Goal: Use online tool/utility

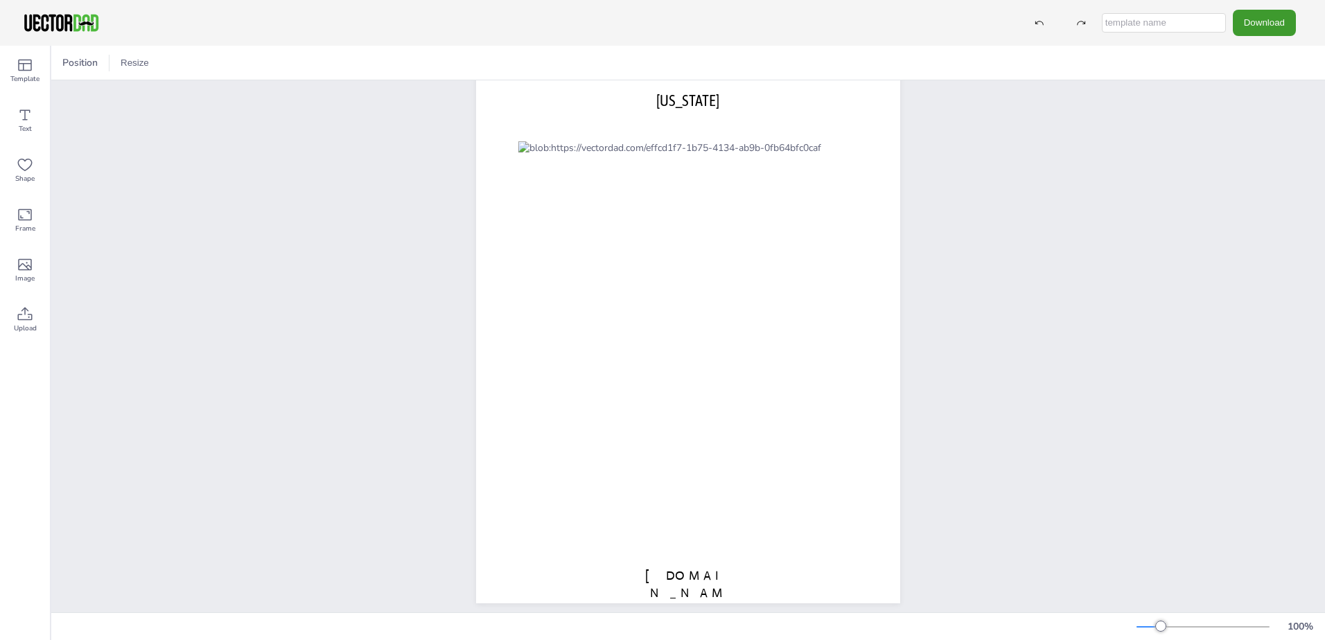
scroll to position [68, 0]
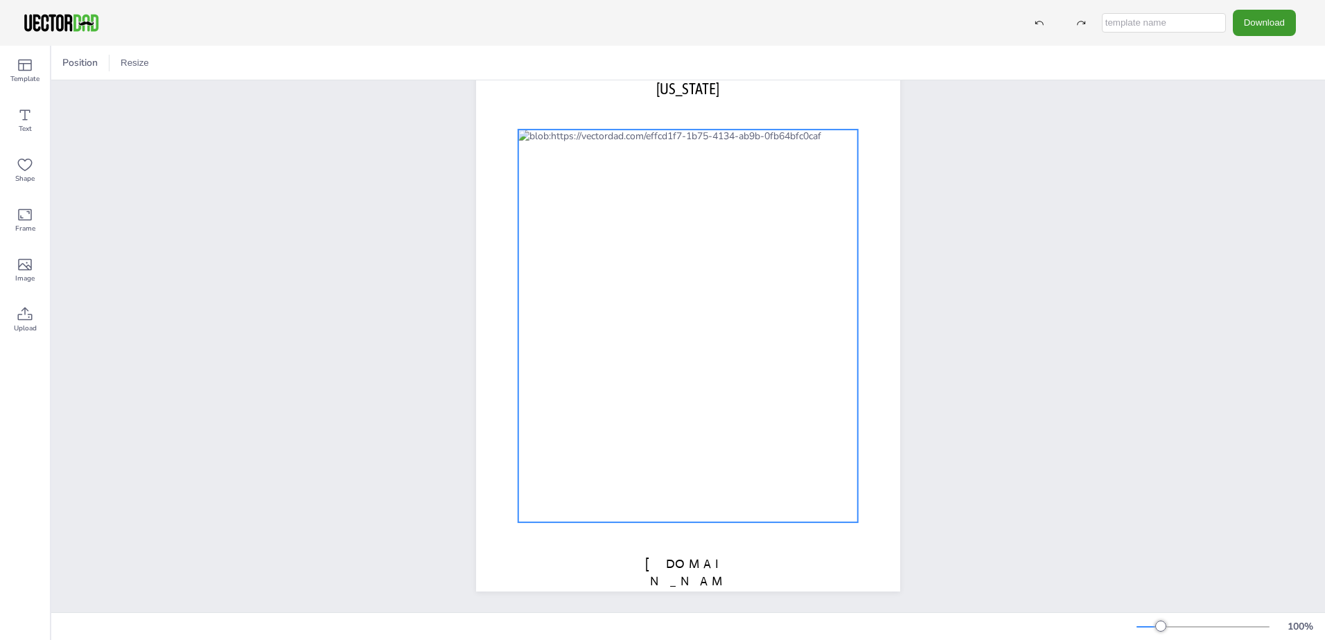
click at [651, 260] on div at bounding box center [687, 326] width 339 height 393
click at [645, 265] on div at bounding box center [687, 326] width 339 height 393
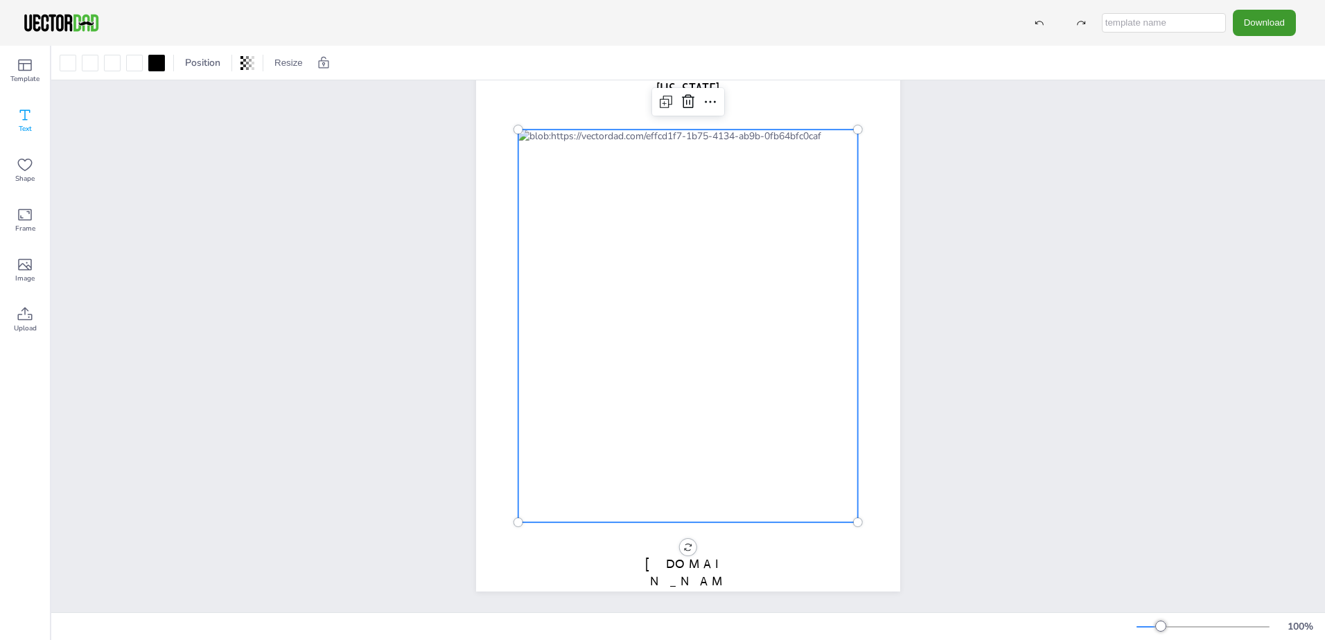
click at [27, 114] on icon at bounding box center [25, 115] width 17 height 17
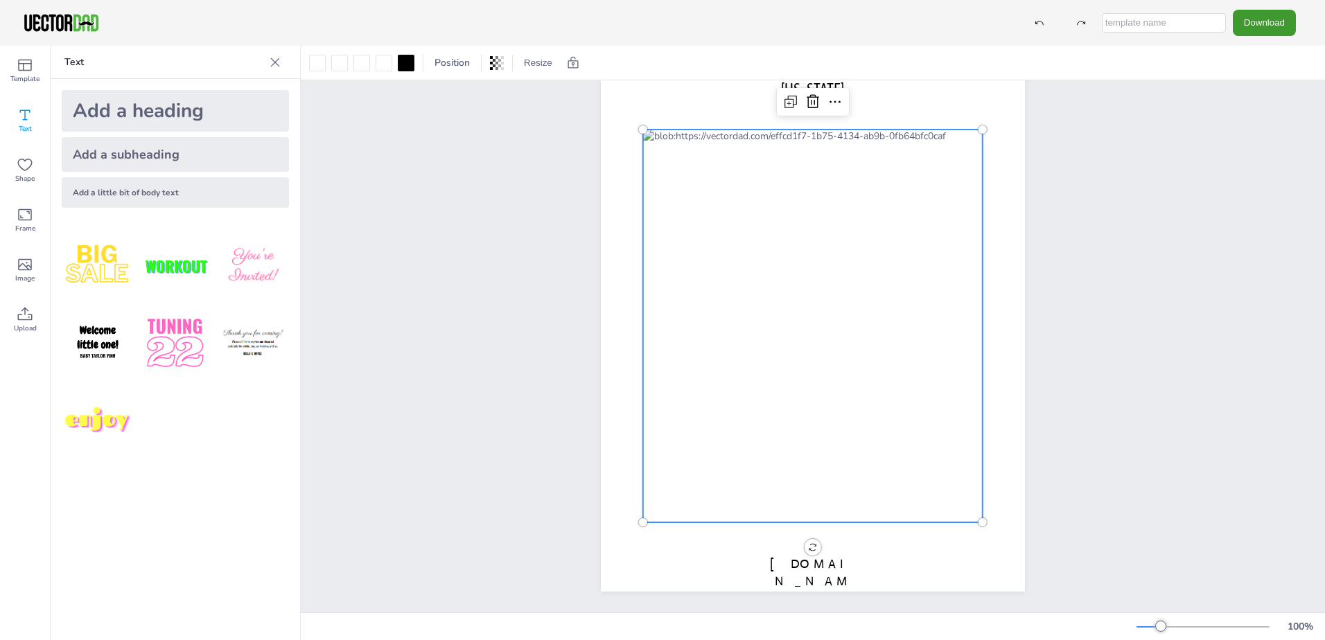
click at [749, 203] on div at bounding box center [812, 326] width 339 height 393
click at [29, 72] on icon at bounding box center [25, 65] width 17 height 17
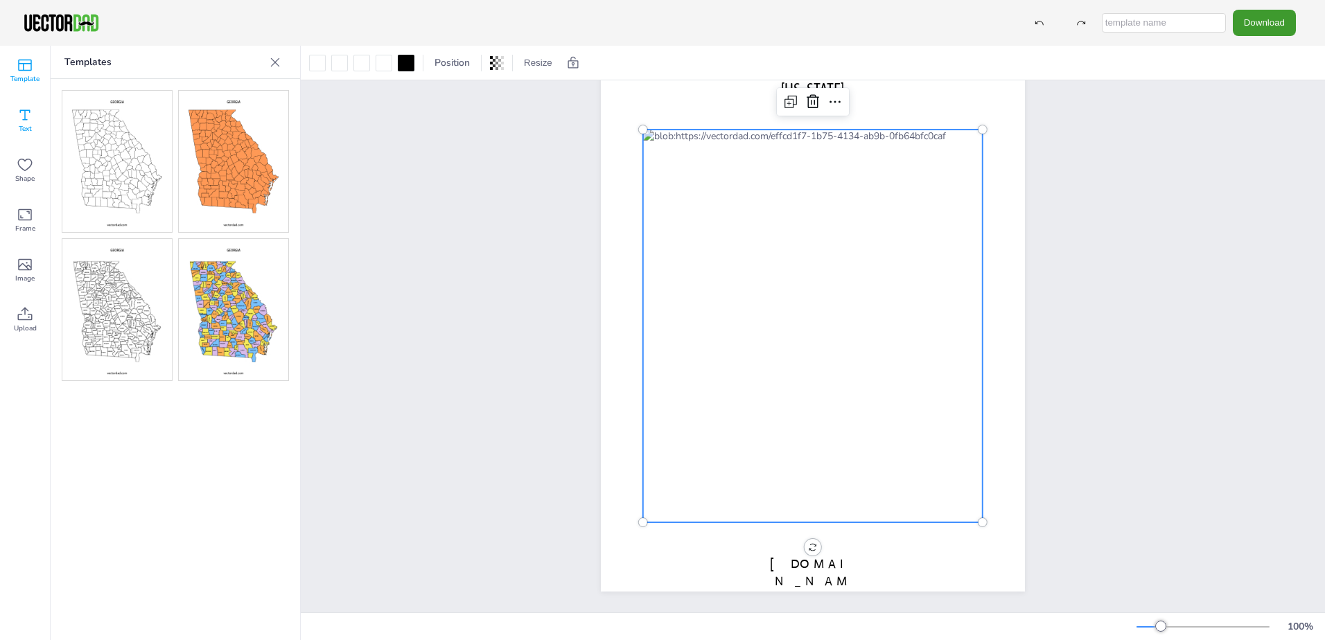
click at [17, 121] on icon at bounding box center [25, 115] width 17 height 17
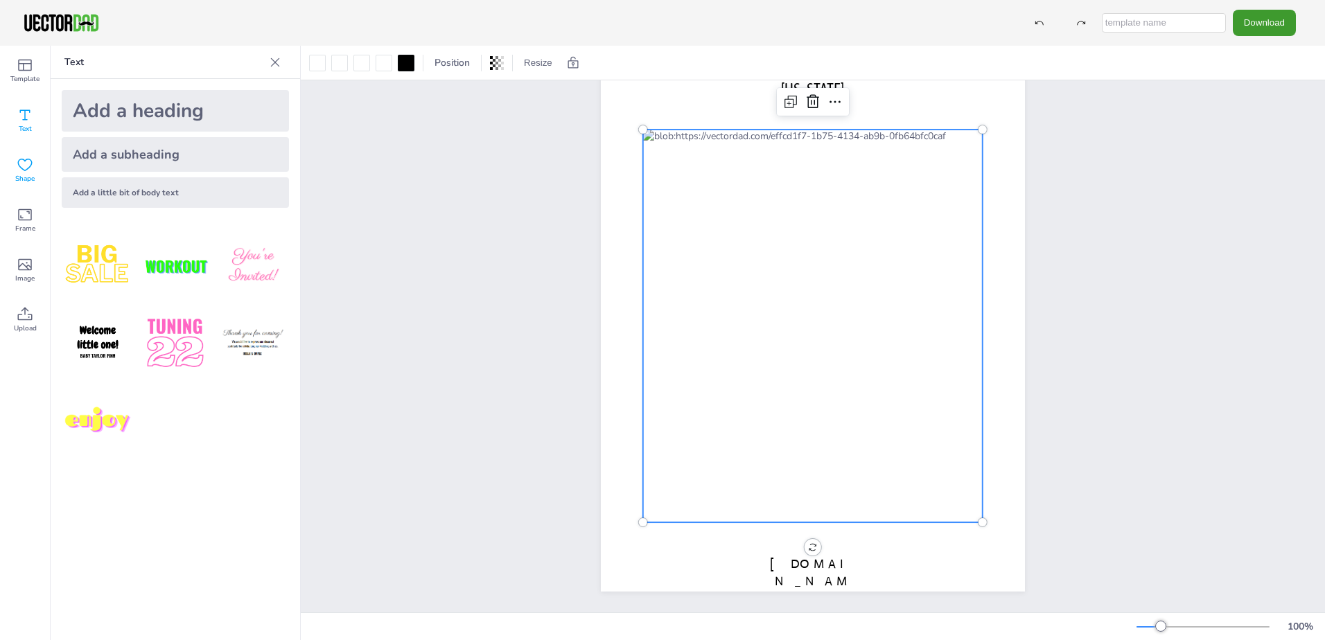
click at [32, 159] on icon at bounding box center [25, 165] width 17 height 17
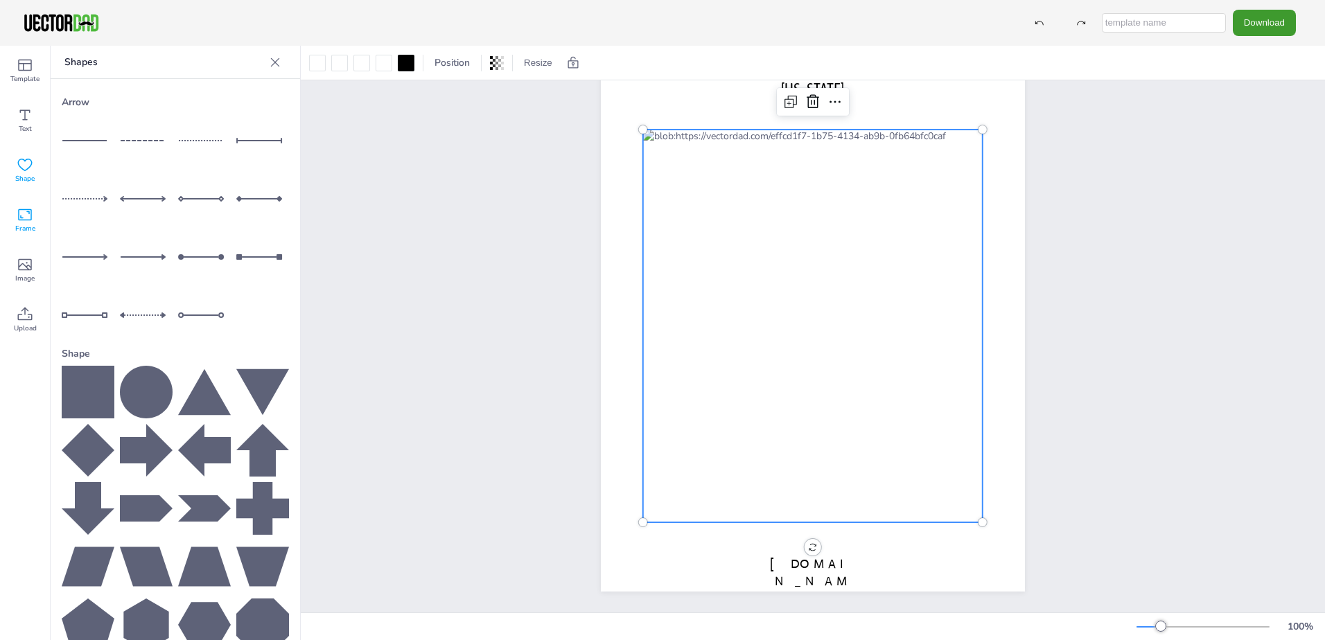
click at [21, 212] on icon at bounding box center [25, 214] width 17 height 17
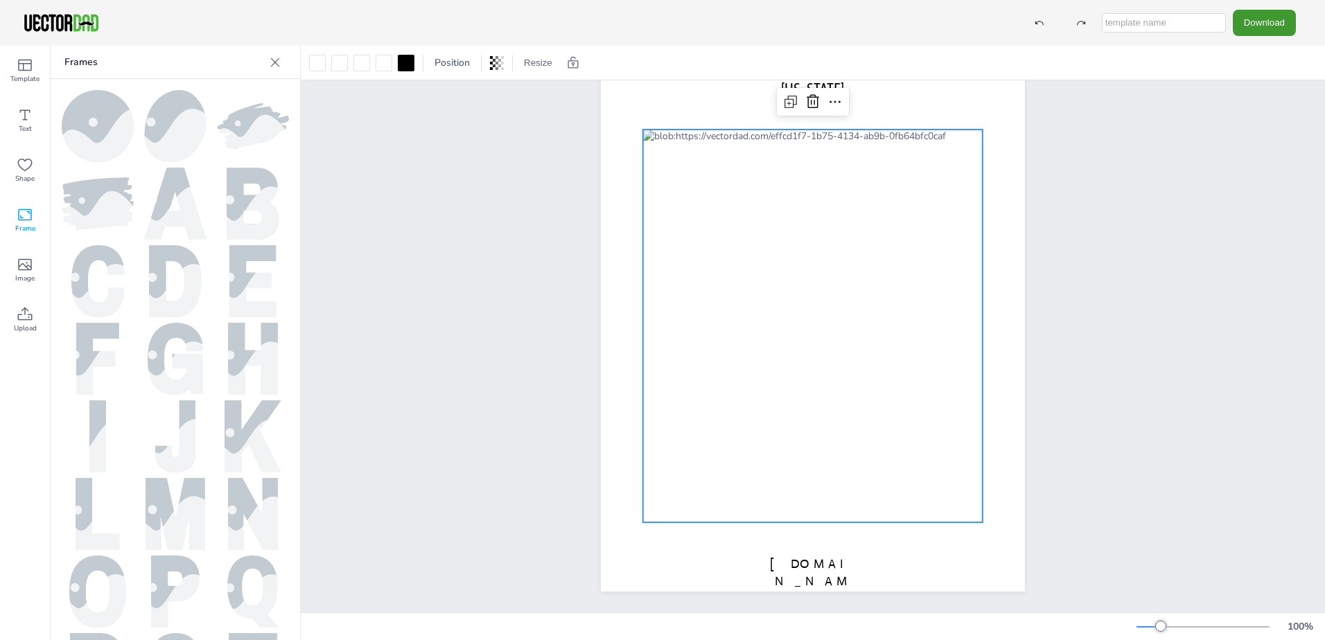
click at [379, 215] on div "[DOMAIN_NAME] [US_STATE]" at bounding box center [813, 318] width 1024 height 590
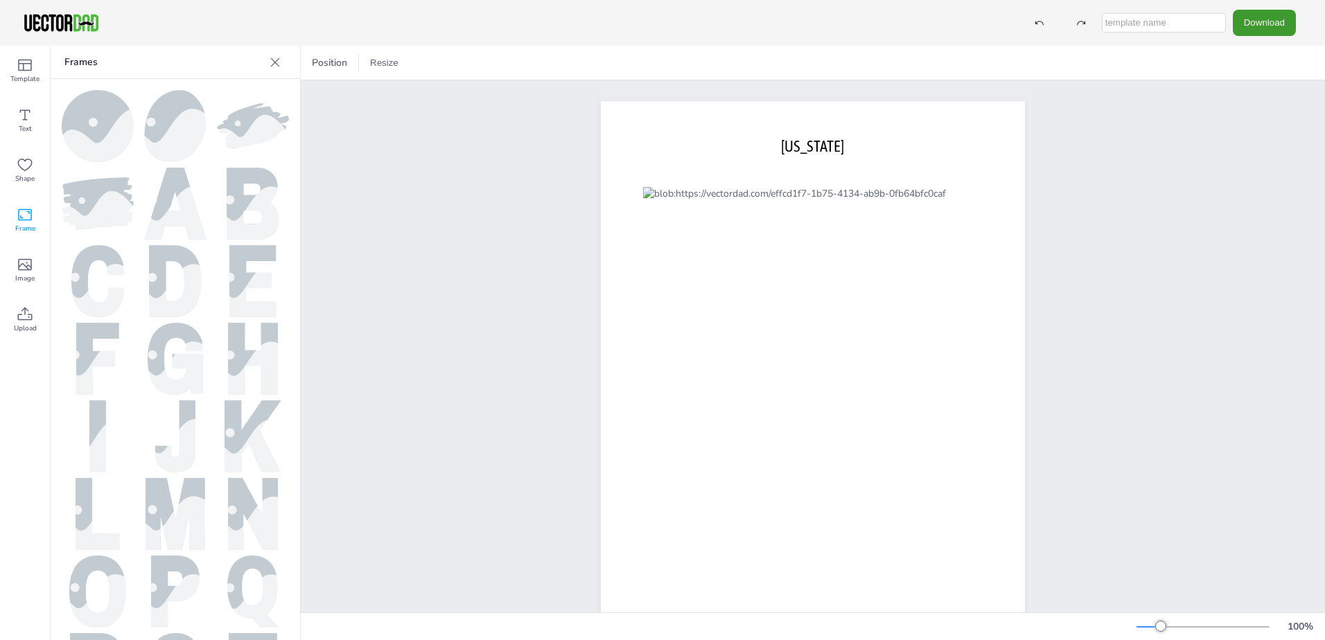
click at [281, 62] on icon at bounding box center [275, 62] width 14 height 14
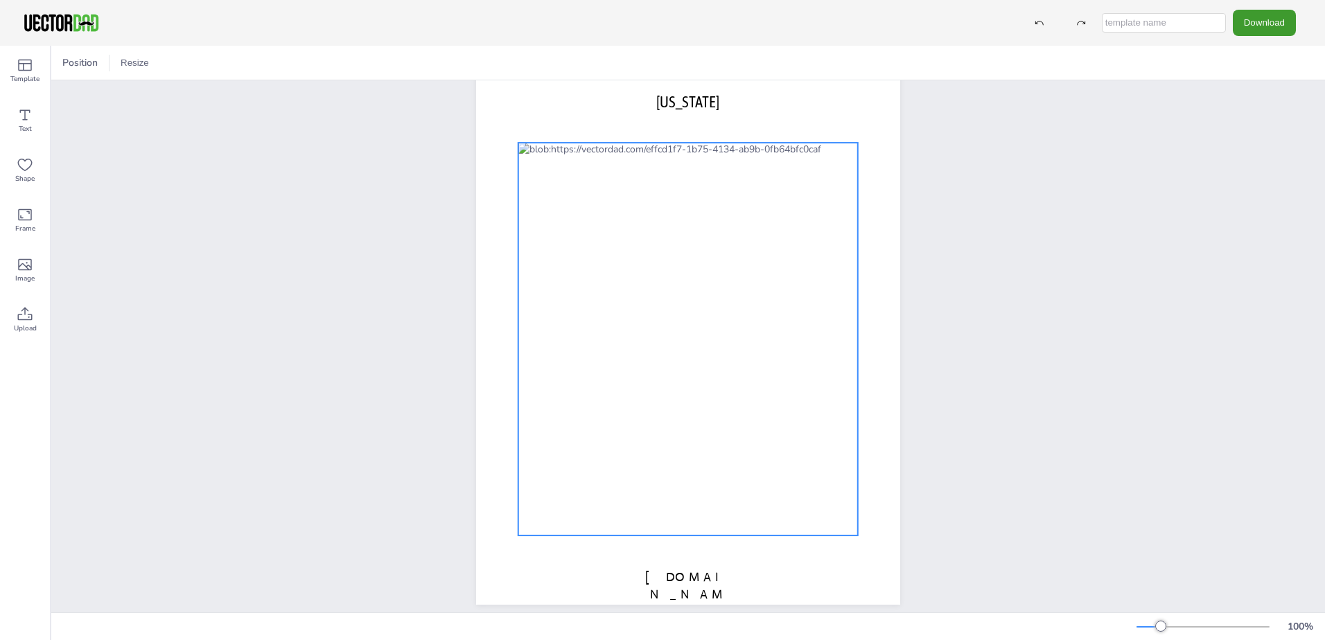
scroll to position [68, 0]
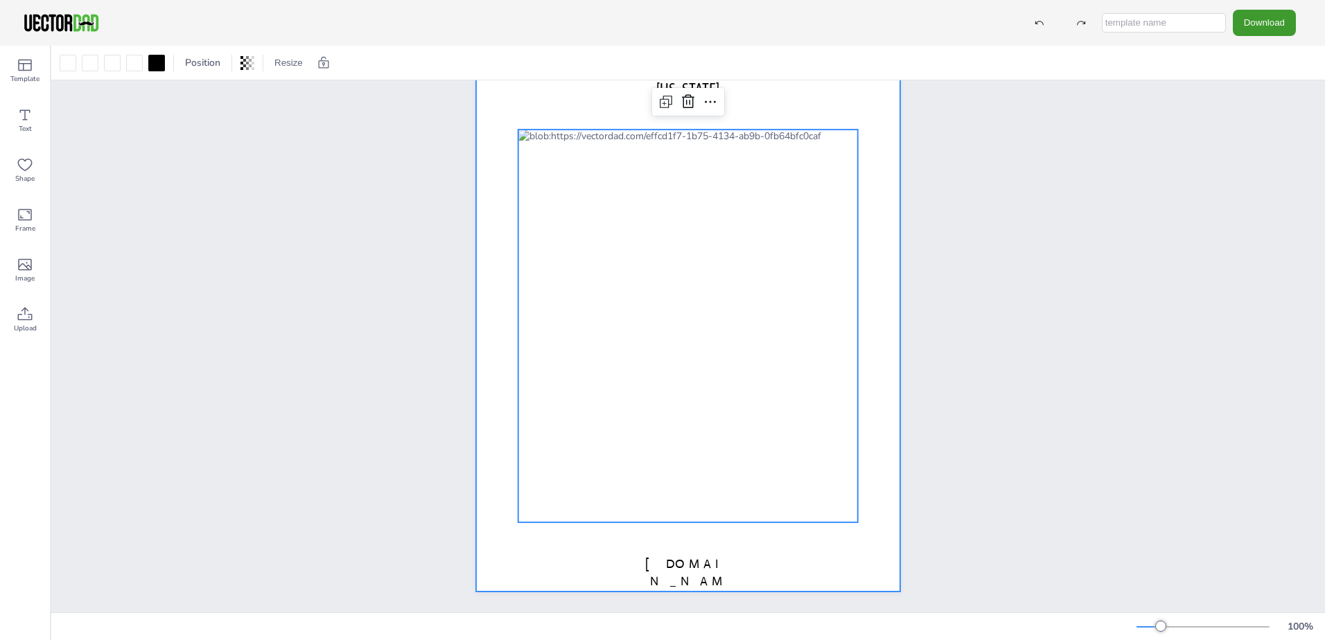
click at [490, 542] on div at bounding box center [688, 318] width 424 height 548
